Goal: Register for event/course

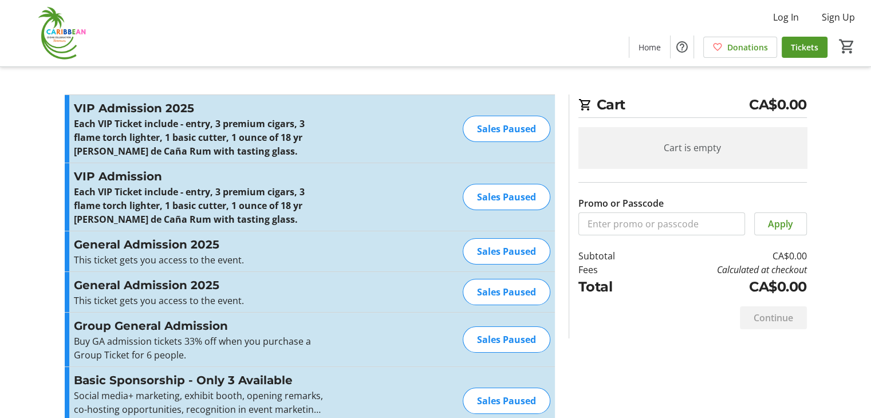
click at [486, 131] on div "Sales Paused" at bounding box center [507, 129] width 88 height 26
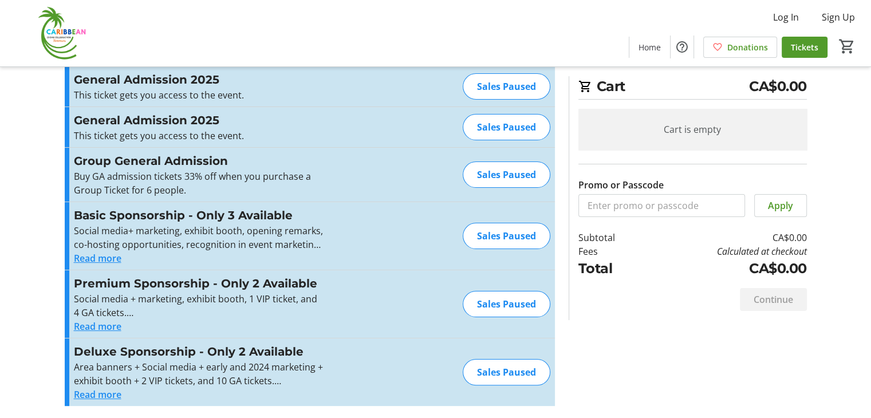
scroll to position [165, 0]
click at [493, 301] on div "Sales Paused" at bounding box center [507, 303] width 88 height 26
click at [105, 264] on div "Basic Sponsorship - Only 3 Available Social media+ marketing, exhibit booth, op…" at bounding box center [310, 235] width 490 height 68
click at [105, 261] on button "Read more" at bounding box center [98, 258] width 48 height 14
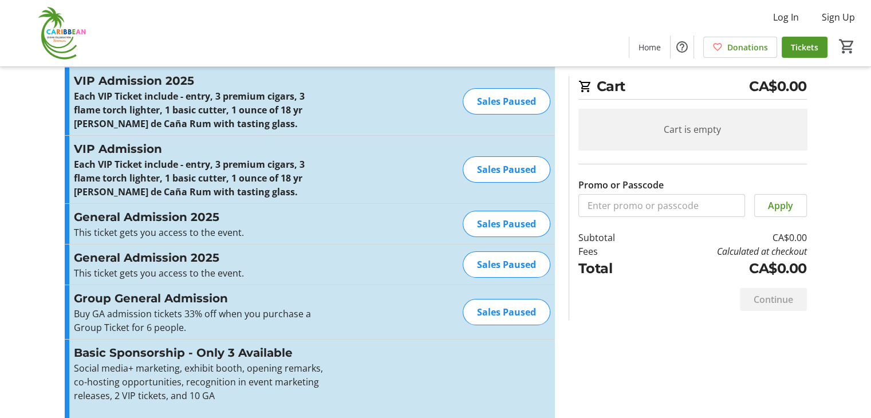
scroll to position [0, 0]
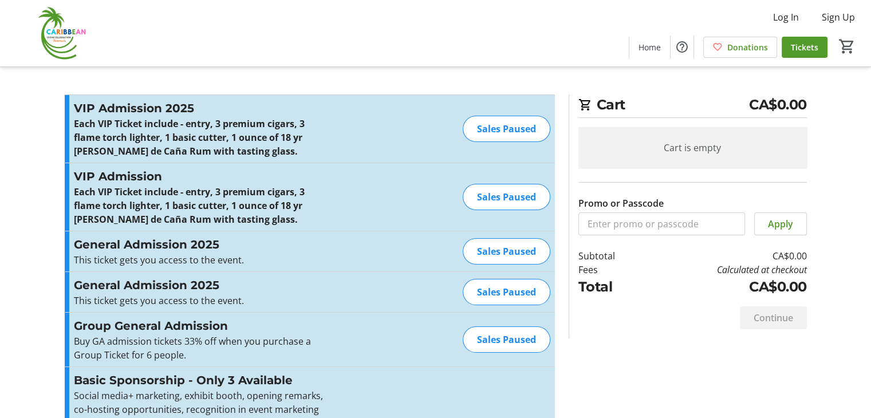
click at [490, 189] on div "Sales Paused" at bounding box center [507, 197] width 88 height 26
click at [488, 200] on div "Sales Paused" at bounding box center [507, 197] width 88 height 26
click at [128, 115] on h3 "VIP Admission 2025" at bounding box center [199, 108] width 250 height 17
click at [128, 116] on h3 "VIP Admission 2025" at bounding box center [199, 108] width 250 height 17
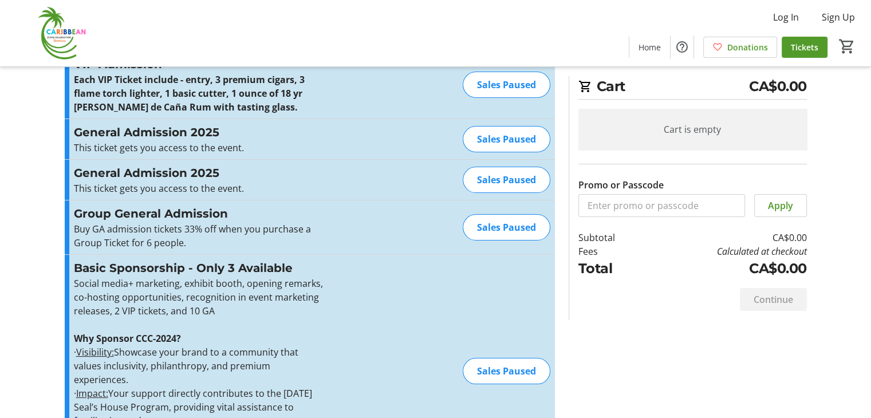
scroll to position [114, 0]
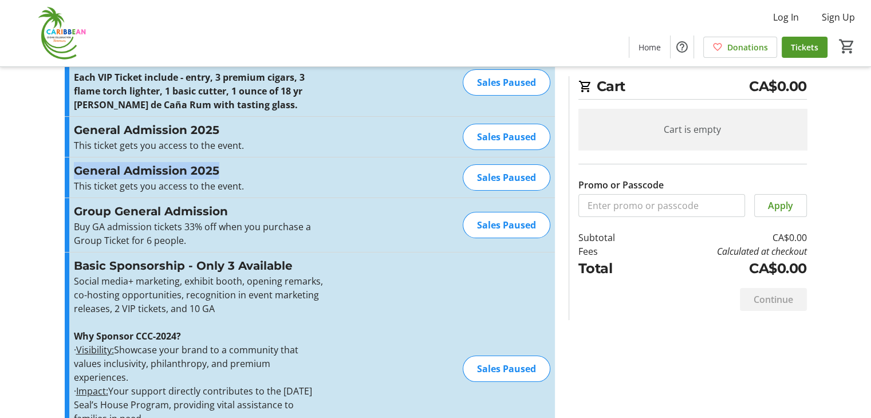
drag, startPoint x: 230, startPoint y: 169, endPoint x: 69, endPoint y: 160, distance: 161.1
click at [69, 160] on div "General Admission 2025 This ticket gets you access to the event. Read more This…" at bounding box center [310, 177] width 490 height 40
click at [494, 140] on div "Sales Paused" at bounding box center [507, 137] width 88 height 26
drag, startPoint x: 494, startPoint y: 140, endPoint x: 487, endPoint y: 141, distance: 7.5
click at [488, 141] on div "Sales Paused" at bounding box center [507, 137] width 88 height 26
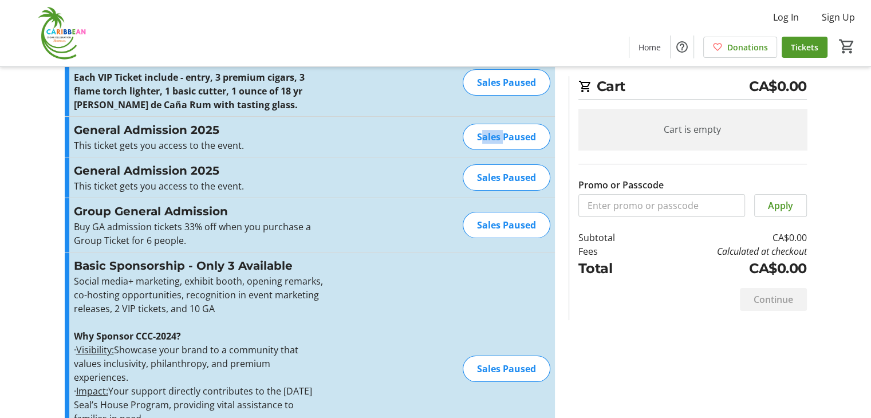
click at [485, 141] on div "Sales Paused" at bounding box center [507, 137] width 88 height 26
click at [50, 49] on img at bounding box center [58, 33] width 102 height 57
click at [57, 35] on img at bounding box center [58, 33] width 102 height 57
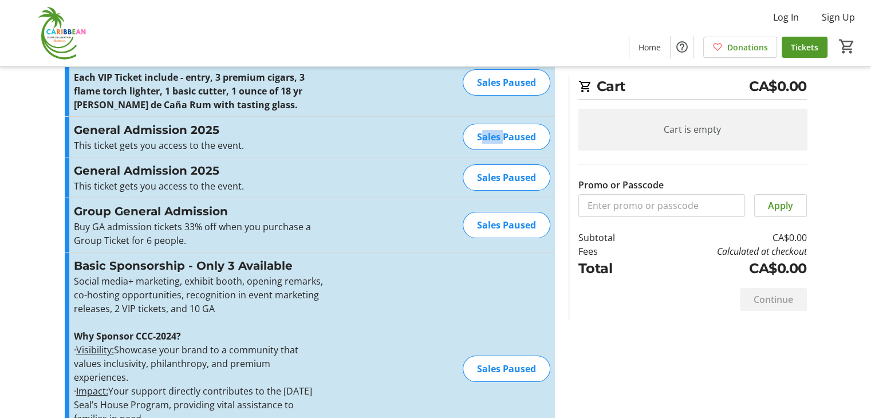
click at [56, 35] on html "Log In Sign Up Home Donations Tickets 0 Home Donations Tickets Cart CA$0.00 Car…" at bounding box center [435, 260] width 871 height 749
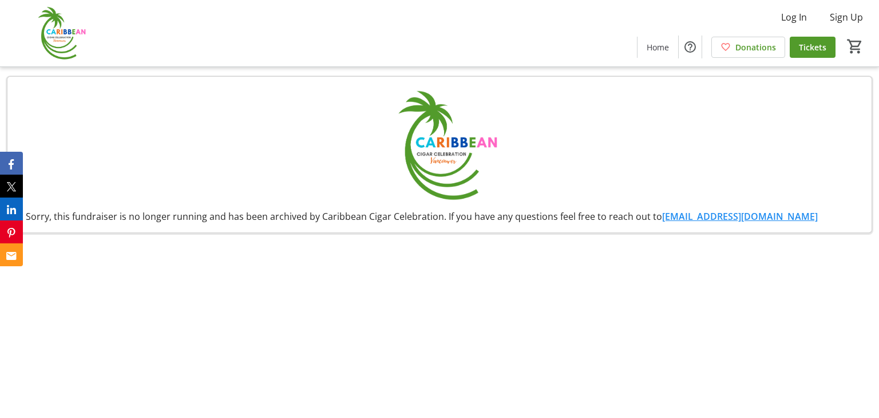
click at [60, 34] on img at bounding box center [58, 33] width 102 height 57
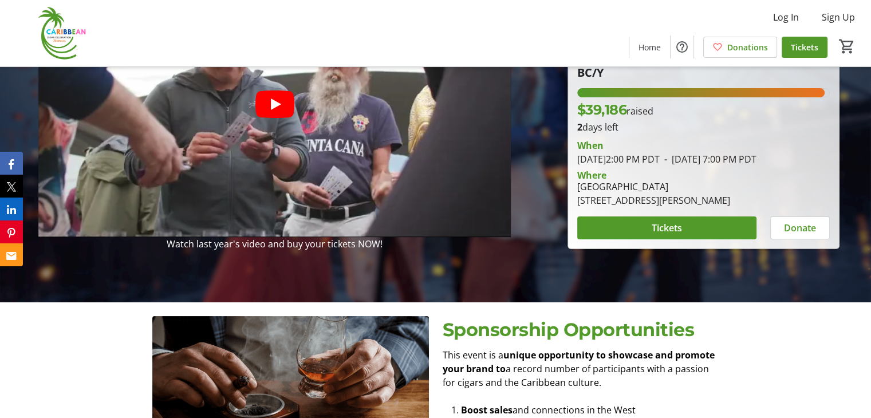
scroll to position [114, 0]
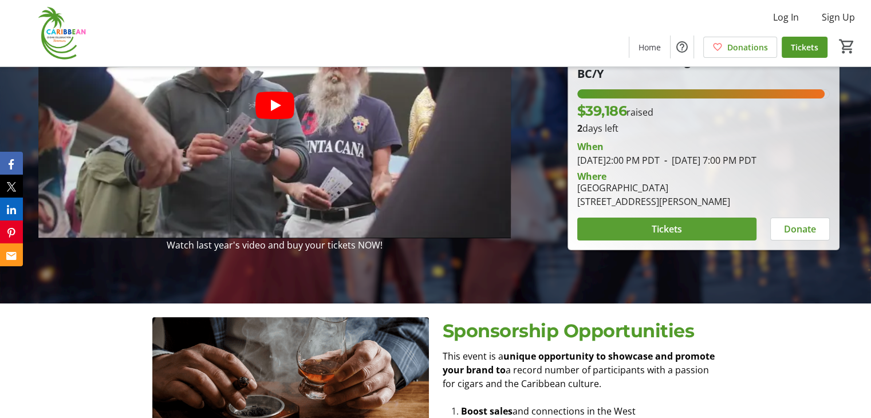
click at [649, 241] on span at bounding box center [666, 228] width 179 height 27
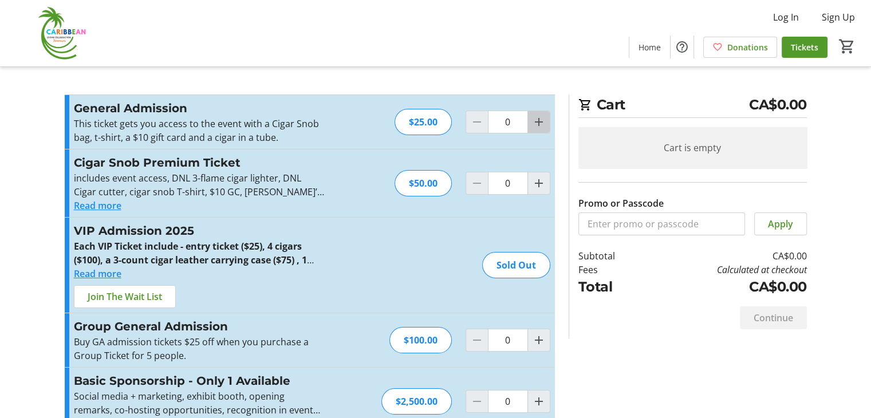
click at [533, 124] on mat-icon "Increment by one" at bounding box center [539, 122] width 14 height 14
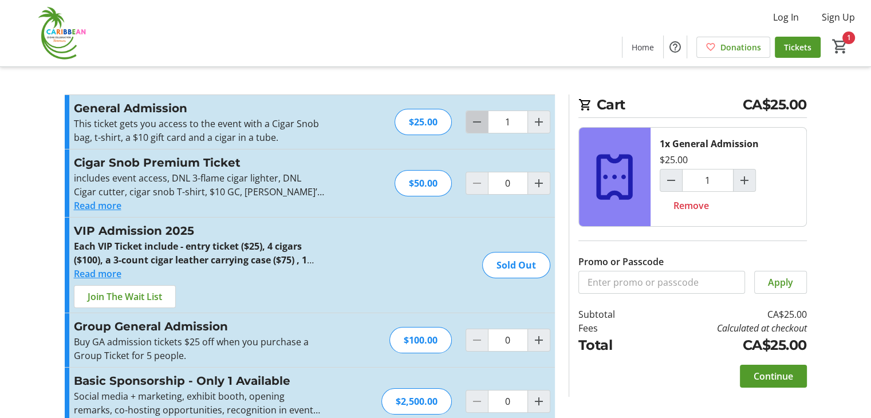
click at [481, 120] on mat-icon "Decrement by one" at bounding box center [477, 122] width 14 height 14
type input "0"
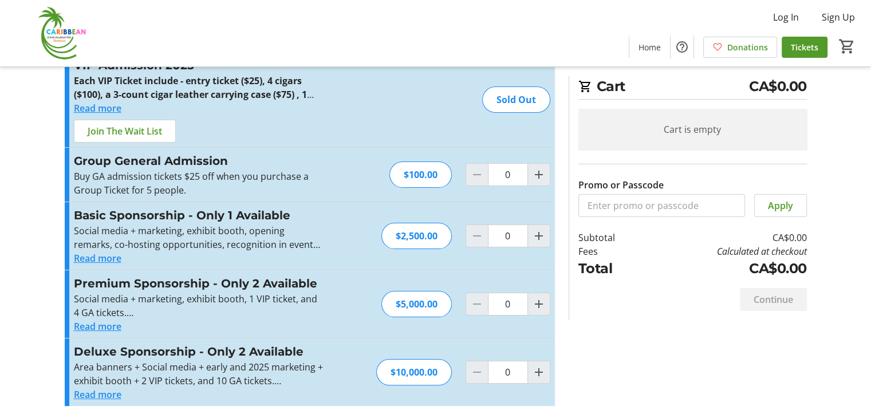
scroll to position [166, 0]
click at [543, 235] on mat-icon "Increment by one" at bounding box center [539, 235] width 14 height 14
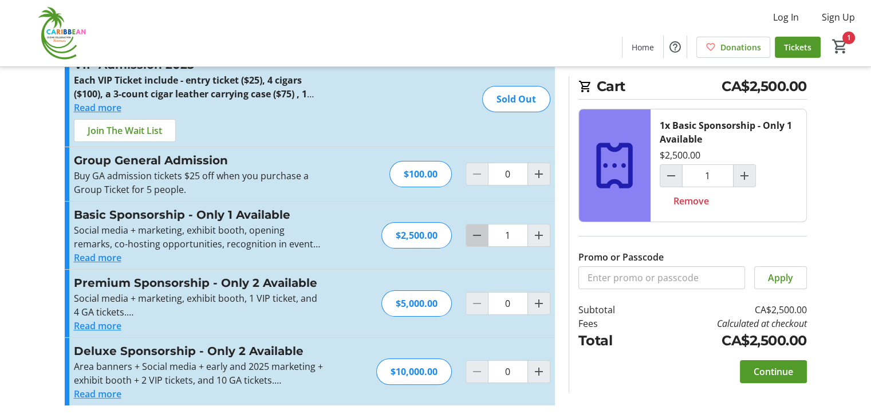
click at [472, 237] on mat-icon "Decrement by one" at bounding box center [477, 235] width 14 height 14
type input "0"
